Goal: Information Seeking & Learning: Learn about a topic

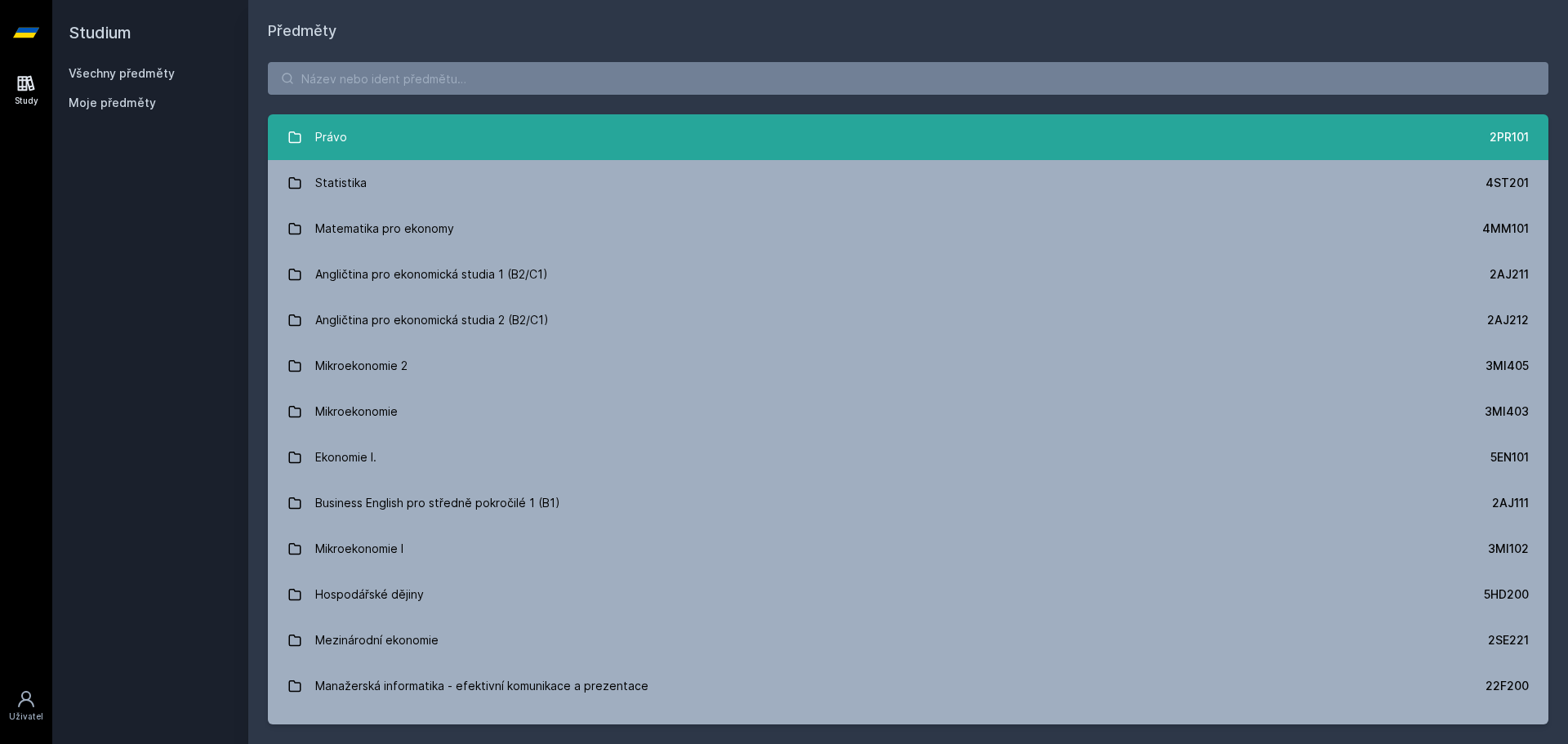
click at [358, 137] on link "Právo 2PR101" at bounding box center [908, 137] width 1280 height 45
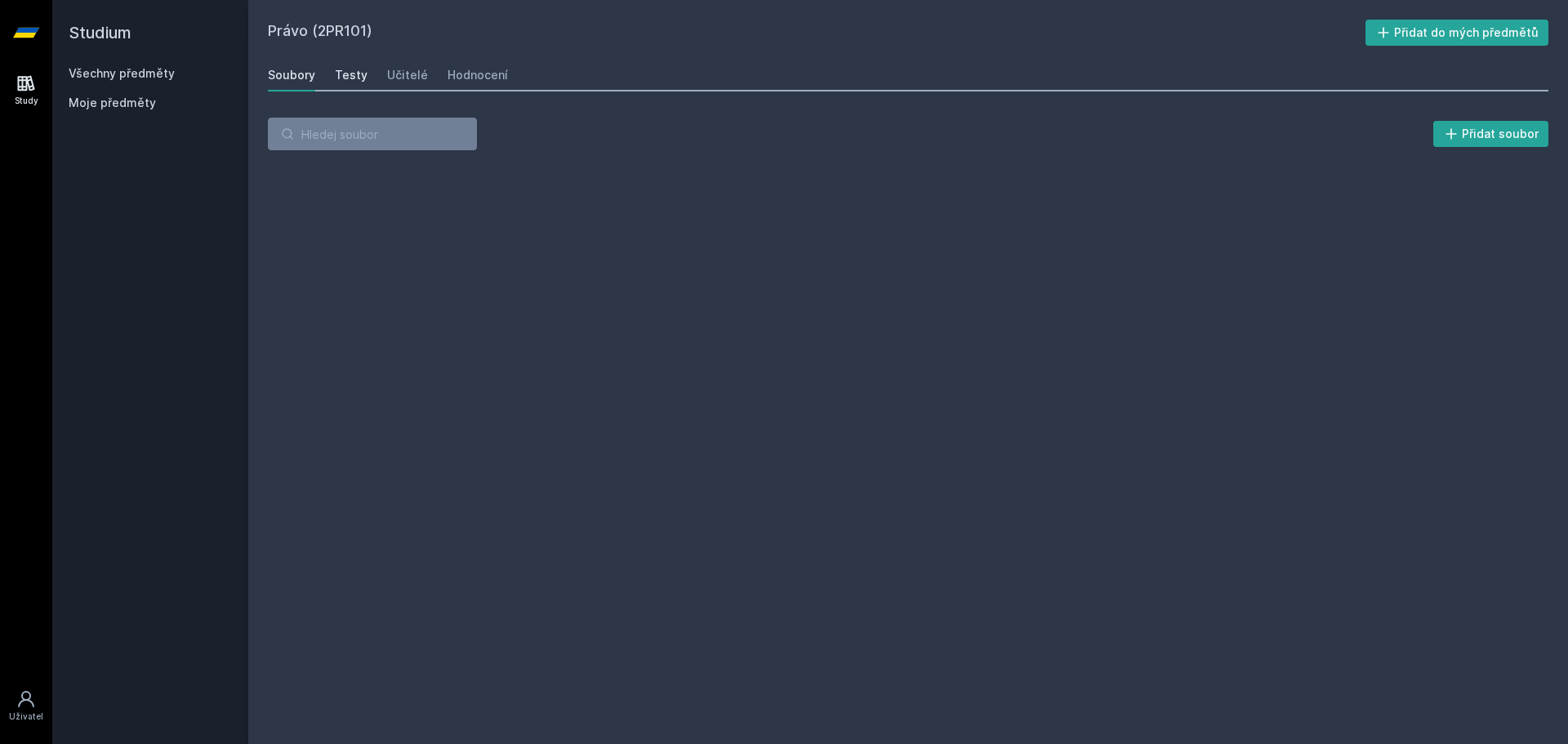
click at [360, 79] on div "Testy" at bounding box center [351, 75] width 33 height 17
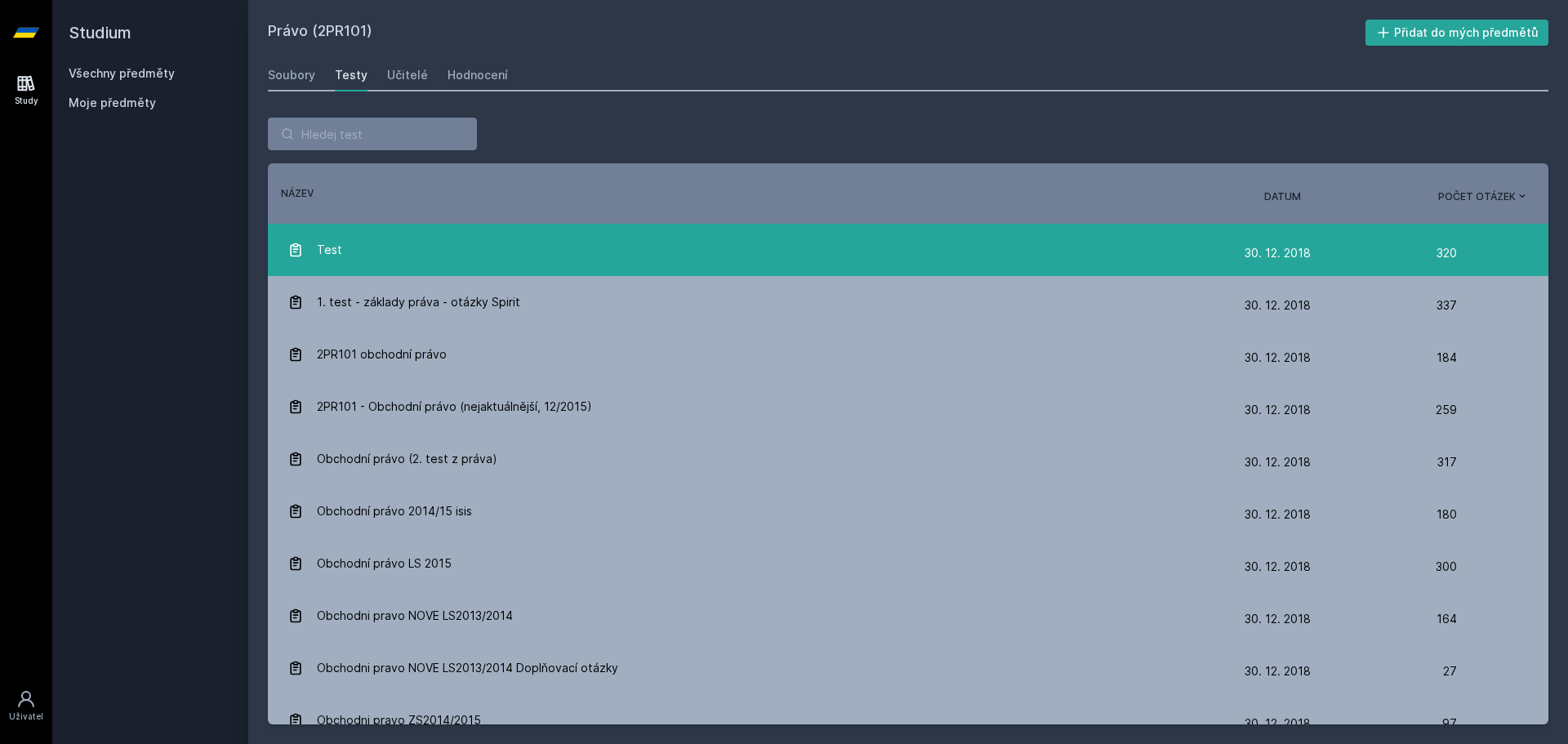
click at [365, 237] on div "Test" at bounding box center [766, 249] width 957 height 33
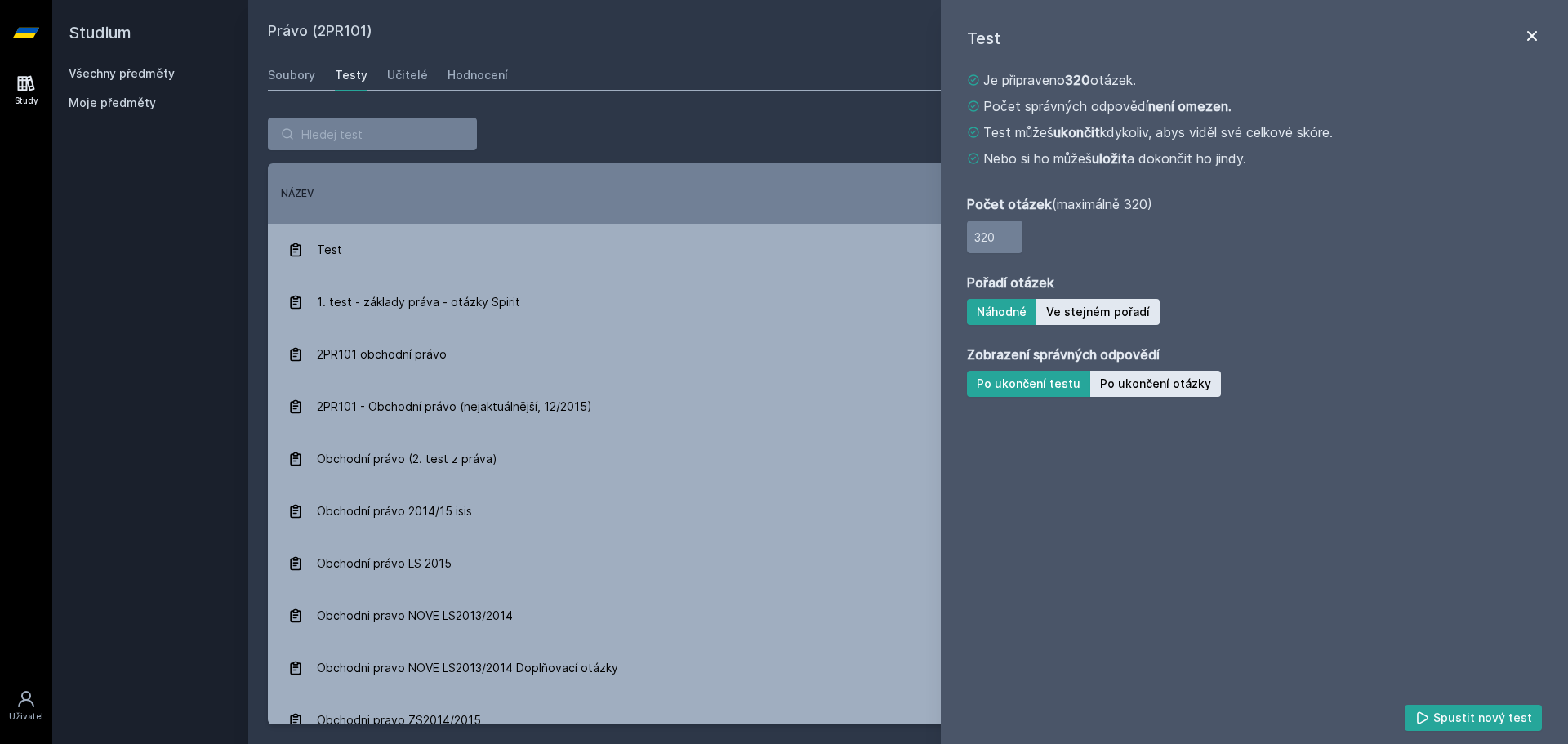
click at [1537, 34] on icon at bounding box center [1533, 36] width 20 height 20
